Goal: Transaction & Acquisition: Purchase product/service

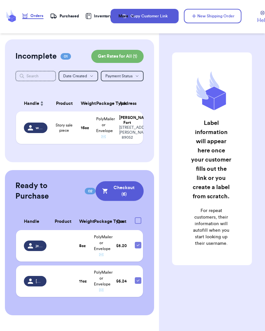
scroll to position [10, 0]
click at [71, 17] on div "Purchased" at bounding box center [64, 16] width 29 height 7
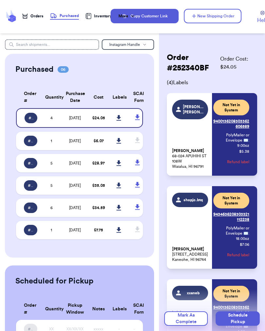
click at [59, 150] on td "1" at bounding box center [51, 141] width 20 height 18
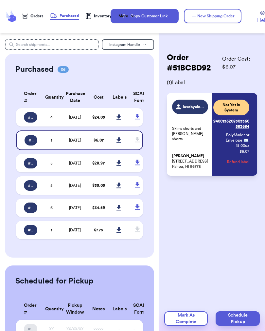
click at [115, 143] on link at bounding box center [119, 140] width 14 height 14
click at [120, 120] on icon at bounding box center [119, 117] width 5 height 6
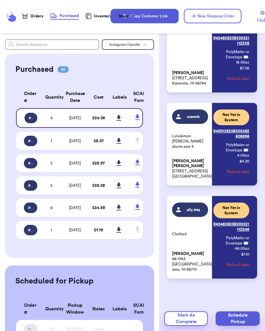
scroll to position [176, 0]
click at [73, 139] on td "[DATE]" at bounding box center [75, 141] width 27 height 18
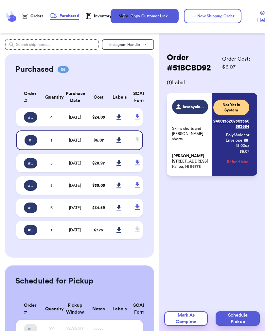
scroll to position [0, 0]
click at [75, 125] on td "[DATE]" at bounding box center [75, 117] width 27 height 18
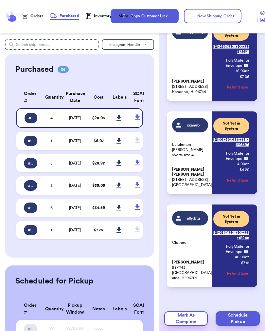
scroll to position [169, 0]
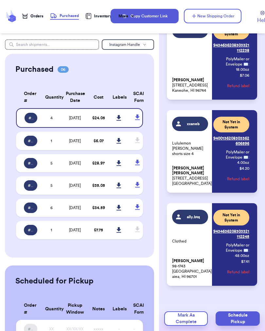
click at [41, 15] on div "Orders" at bounding box center [32, 15] width 21 height 5
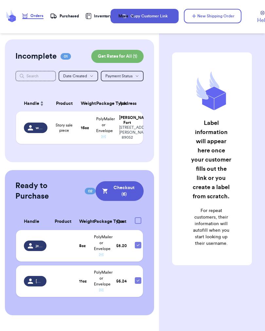
click at [78, 144] on td "16 oz" at bounding box center [84, 127] width 15 height 32
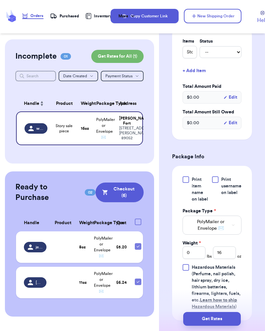
scroll to position [213, 0]
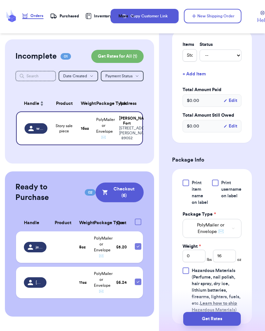
click at [219, 314] on button "Get Rates" at bounding box center [212, 319] width 58 height 14
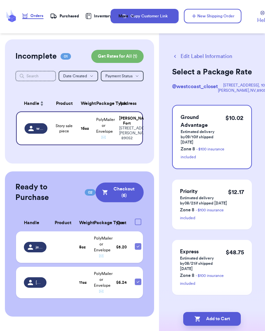
click at [216, 317] on button "Add to Cart" at bounding box center [212, 319] width 58 height 14
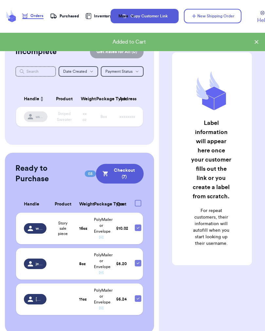
scroll to position [4, 0]
click at [132, 265] on td at bounding box center [137, 263] width 12 height 31
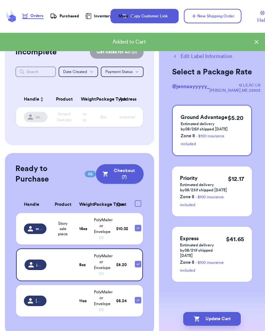
click at [135, 265] on icon at bounding box center [137, 263] width 5 height 5
click at [138, 261] on input "checkbox" at bounding box center [138, 260] width 0 height 0
checkbox input "false"
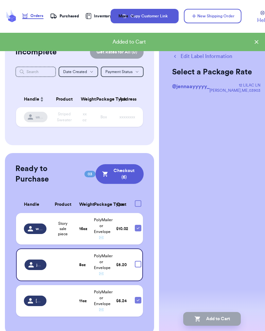
click at [135, 301] on icon at bounding box center [137, 299] width 5 height 5
click at [138, 297] on input "checkbox" at bounding box center [138, 296] width 0 height 0
checkbox input "false"
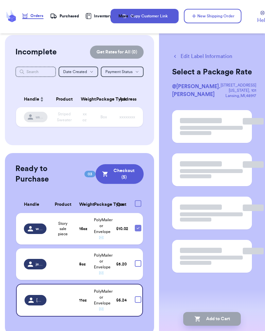
click at [137, 169] on button "Checkout ( 5 )" at bounding box center [120, 174] width 48 height 20
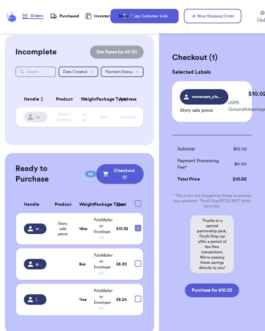
click at [226, 292] on button "Purchase for $10.02" at bounding box center [212, 290] width 54 height 14
checkbox input "false"
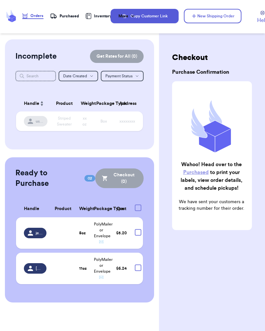
scroll to position [0, 0]
click at [58, 17] on div "Purchased" at bounding box center [64, 16] width 29 height 7
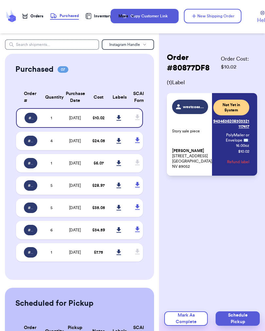
click at [64, 144] on td "[DATE]" at bounding box center [75, 141] width 27 height 18
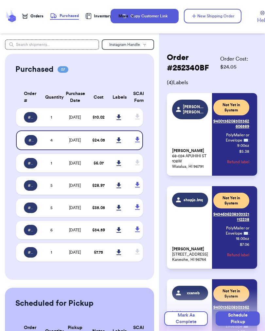
click at [79, 125] on td "[DATE]" at bounding box center [75, 117] width 27 height 18
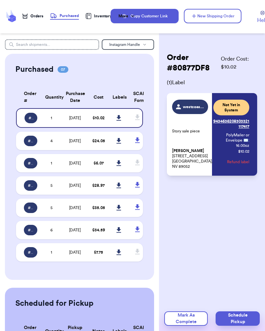
click at [114, 121] on link at bounding box center [119, 118] width 14 height 14
click at [120, 117] on link at bounding box center [119, 118] width 14 height 14
